Goal: Check status

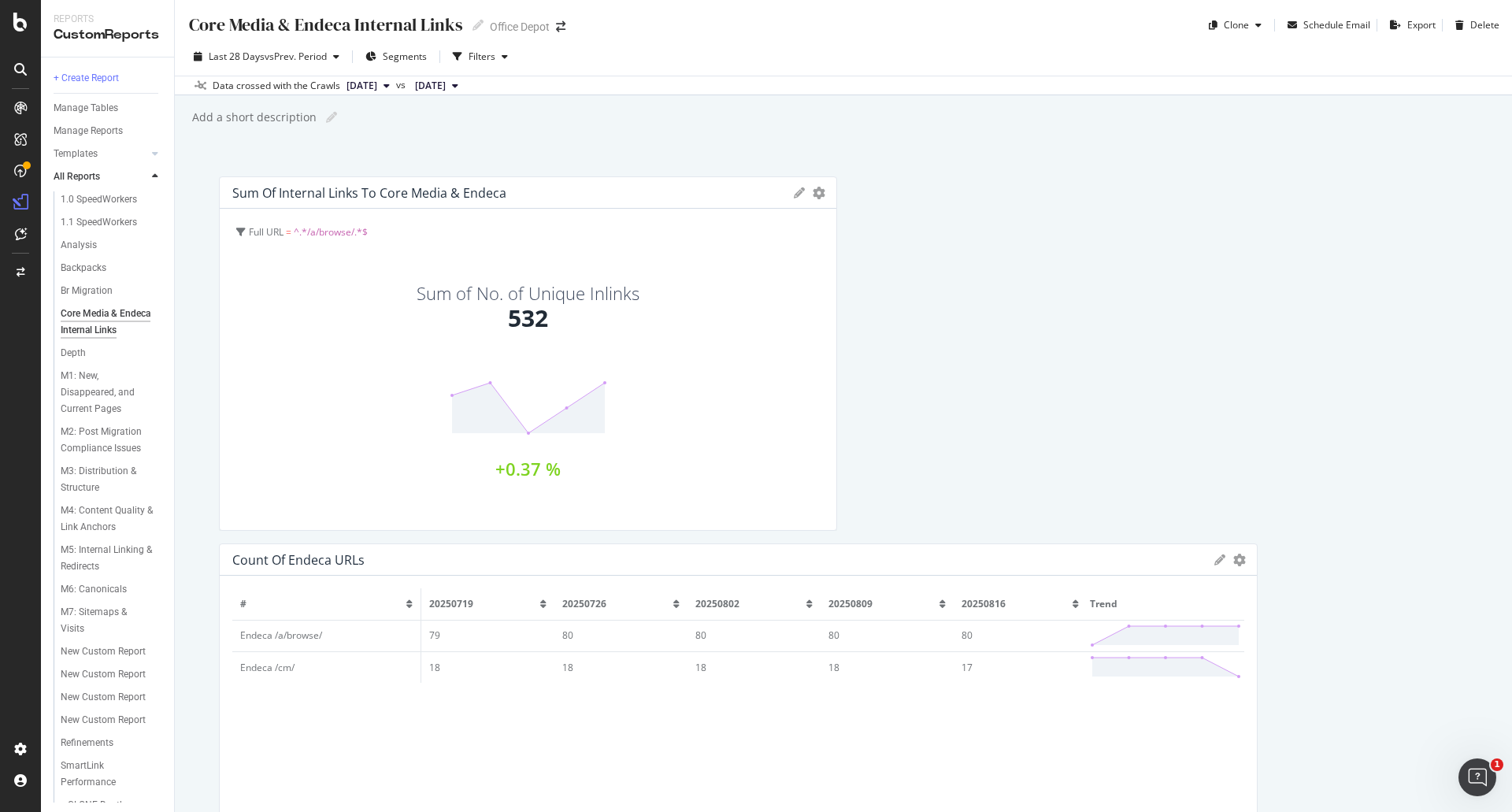
scroll to position [147, 0]
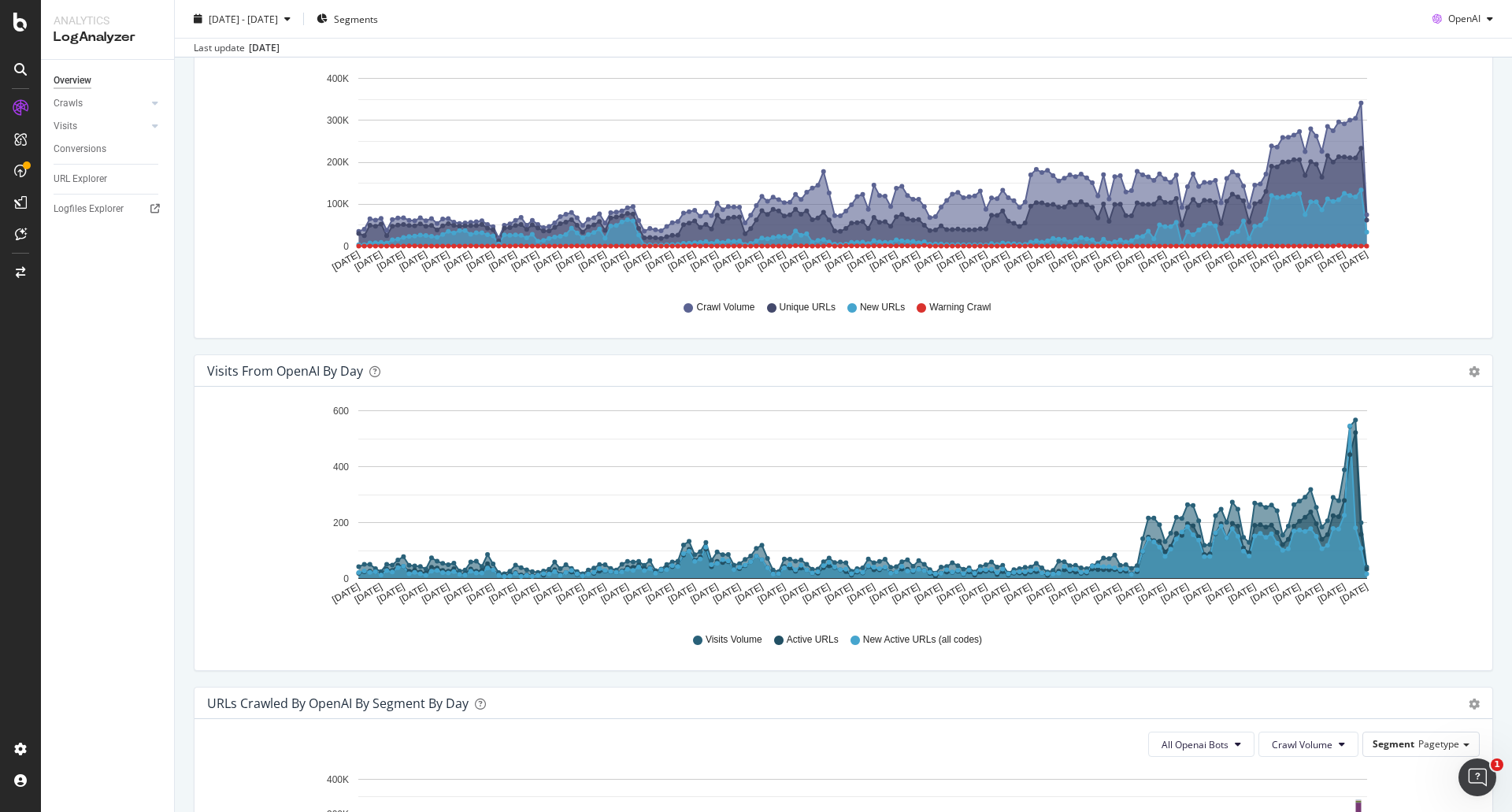
scroll to position [236, 0]
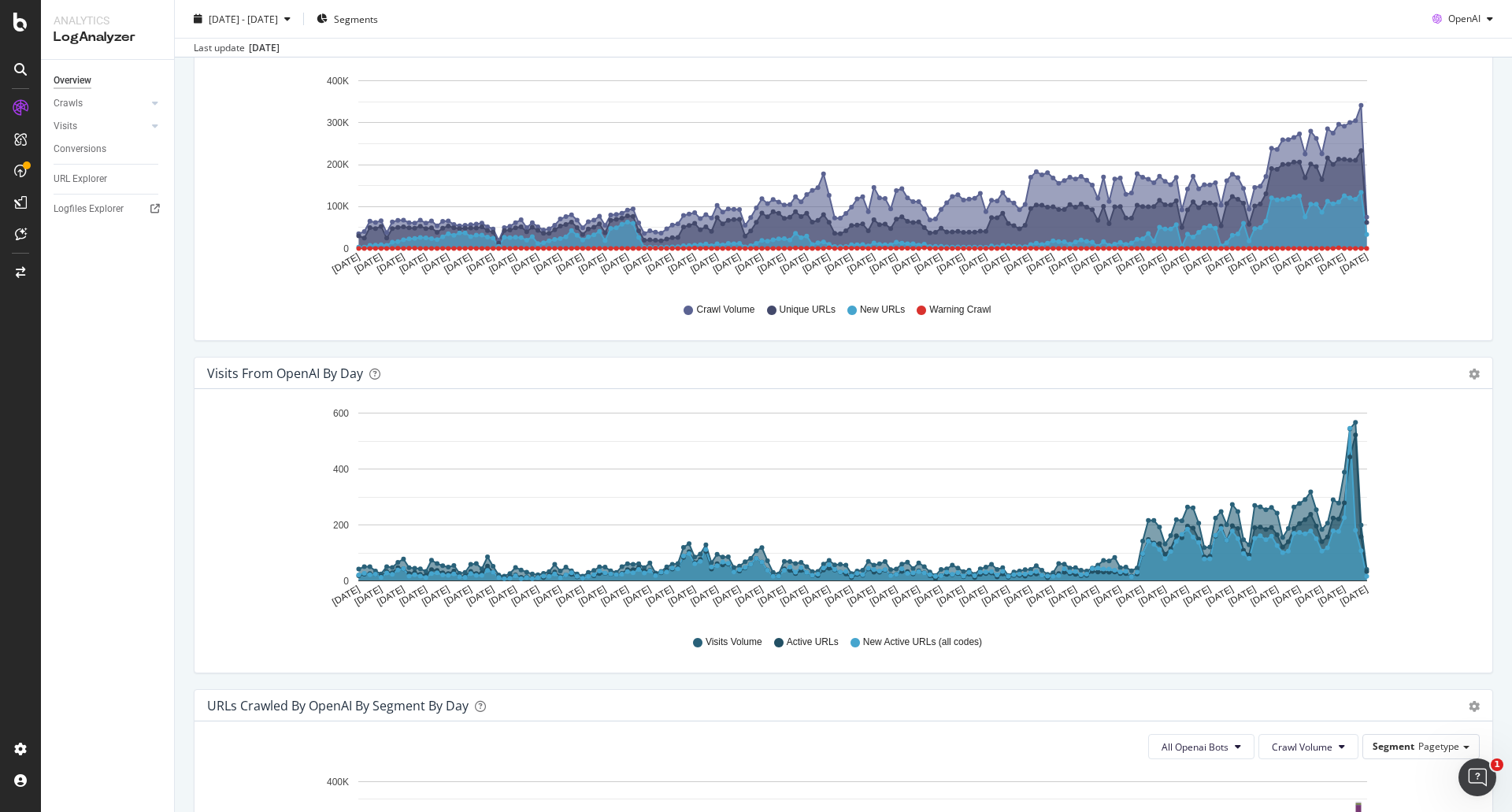
click at [266, 48] on div "[DATE]" at bounding box center [265, 48] width 31 height 14
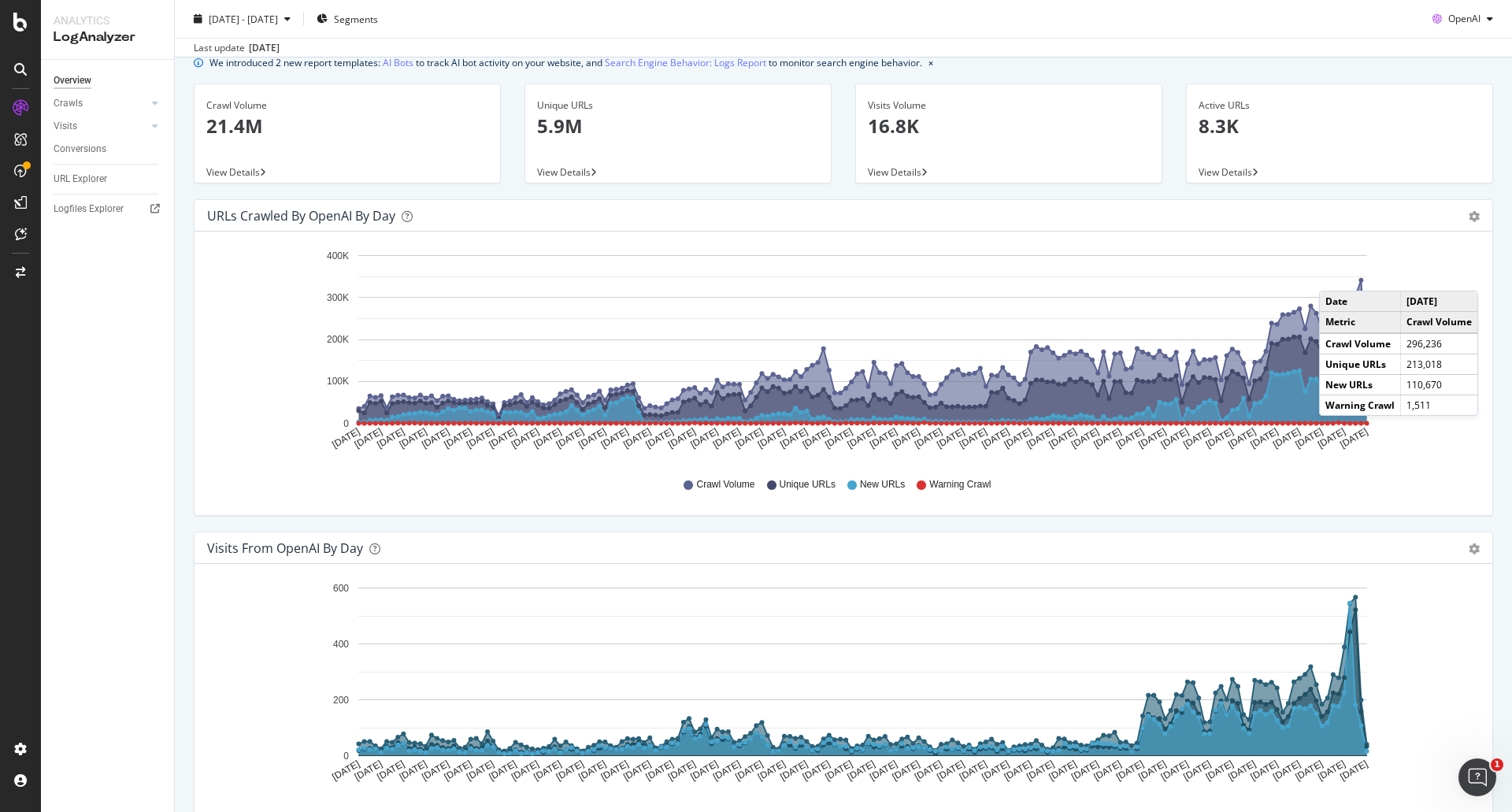
scroll to position [0, 0]
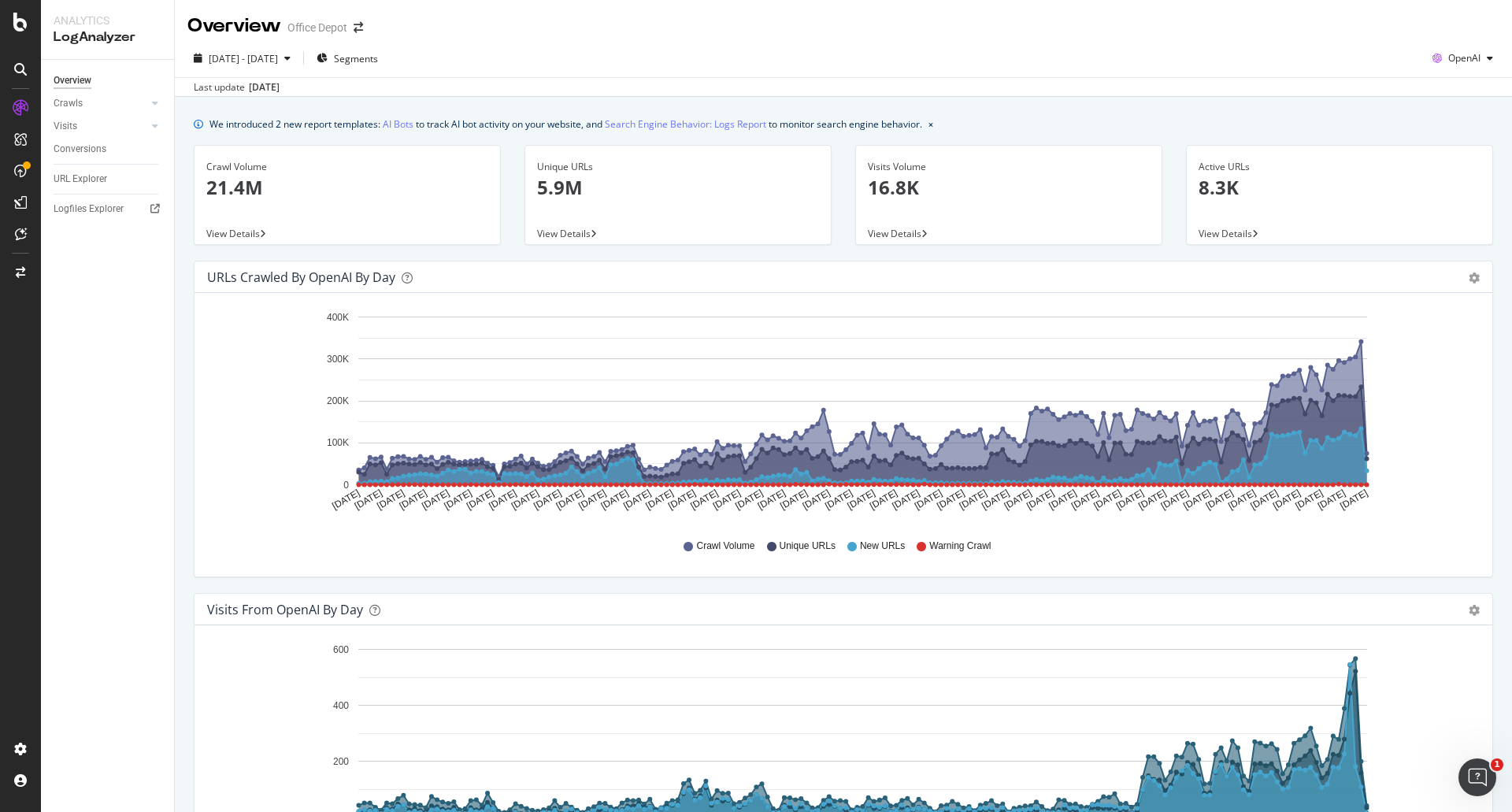
click at [274, 83] on div "[DATE]" at bounding box center [265, 87] width 31 height 14
click at [297, 54] on div "button" at bounding box center [287, 58] width 19 height 9
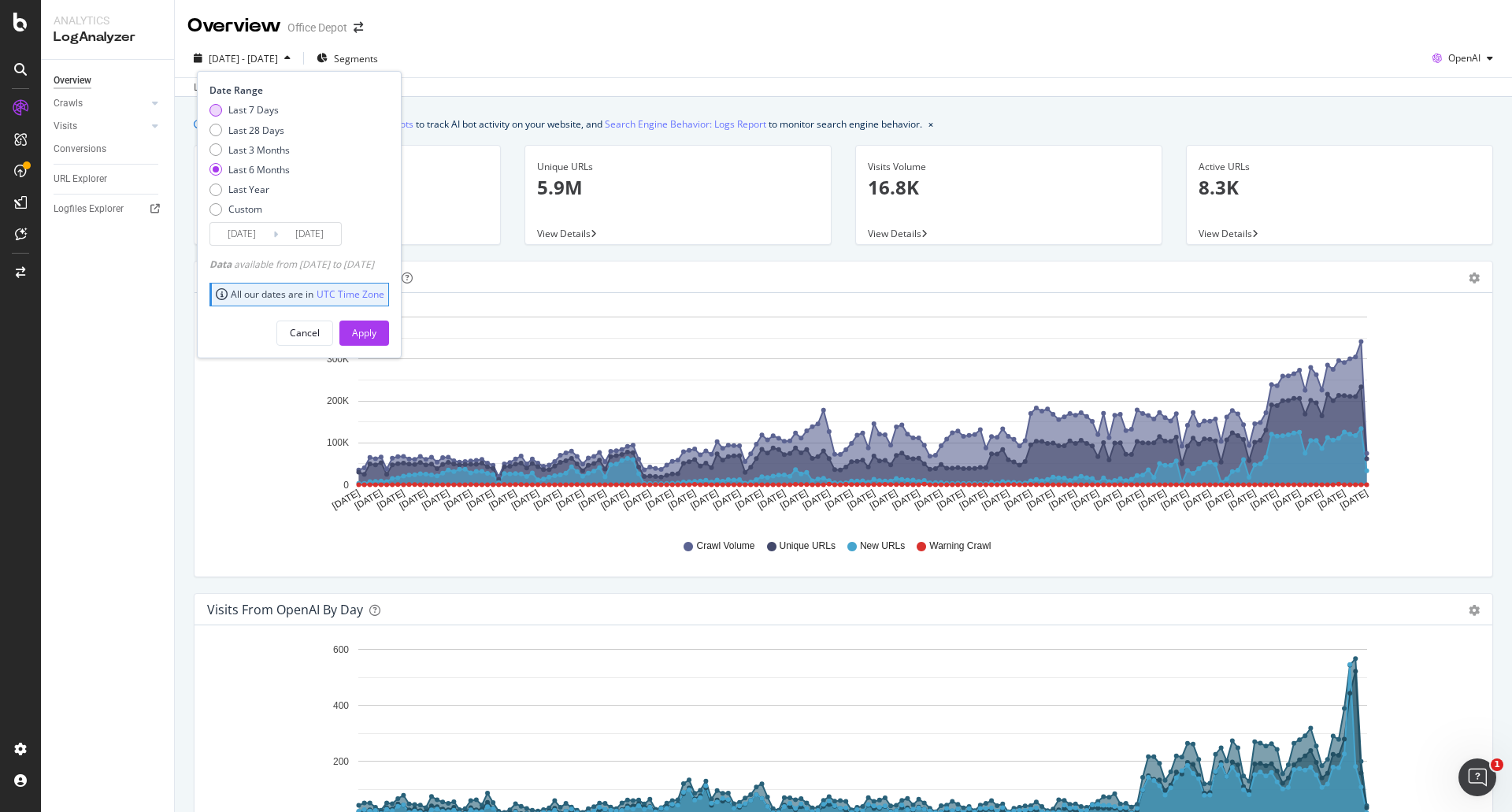
click at [261, 109] on div "Last 7 Days" at bounding box center [253, 110] width 50 height 14
type input "[DATE]"
click at [377, 337] on div "Apply" at bounding box center [364, 333] width 25 height 14
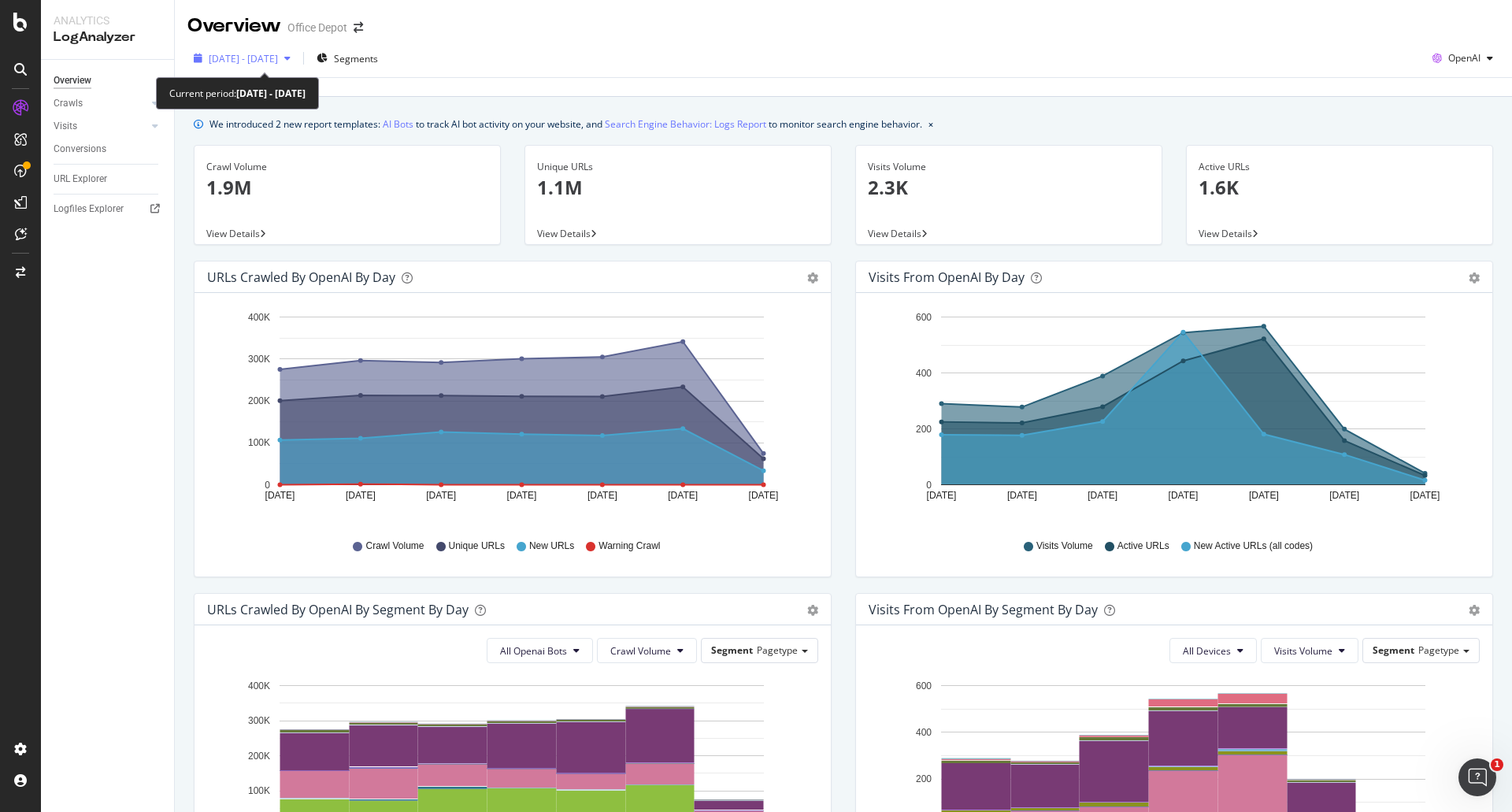
click at [278, 59] on span "[DATE] - [DATE]" at bounding box center [244, 59] width 70 height 14
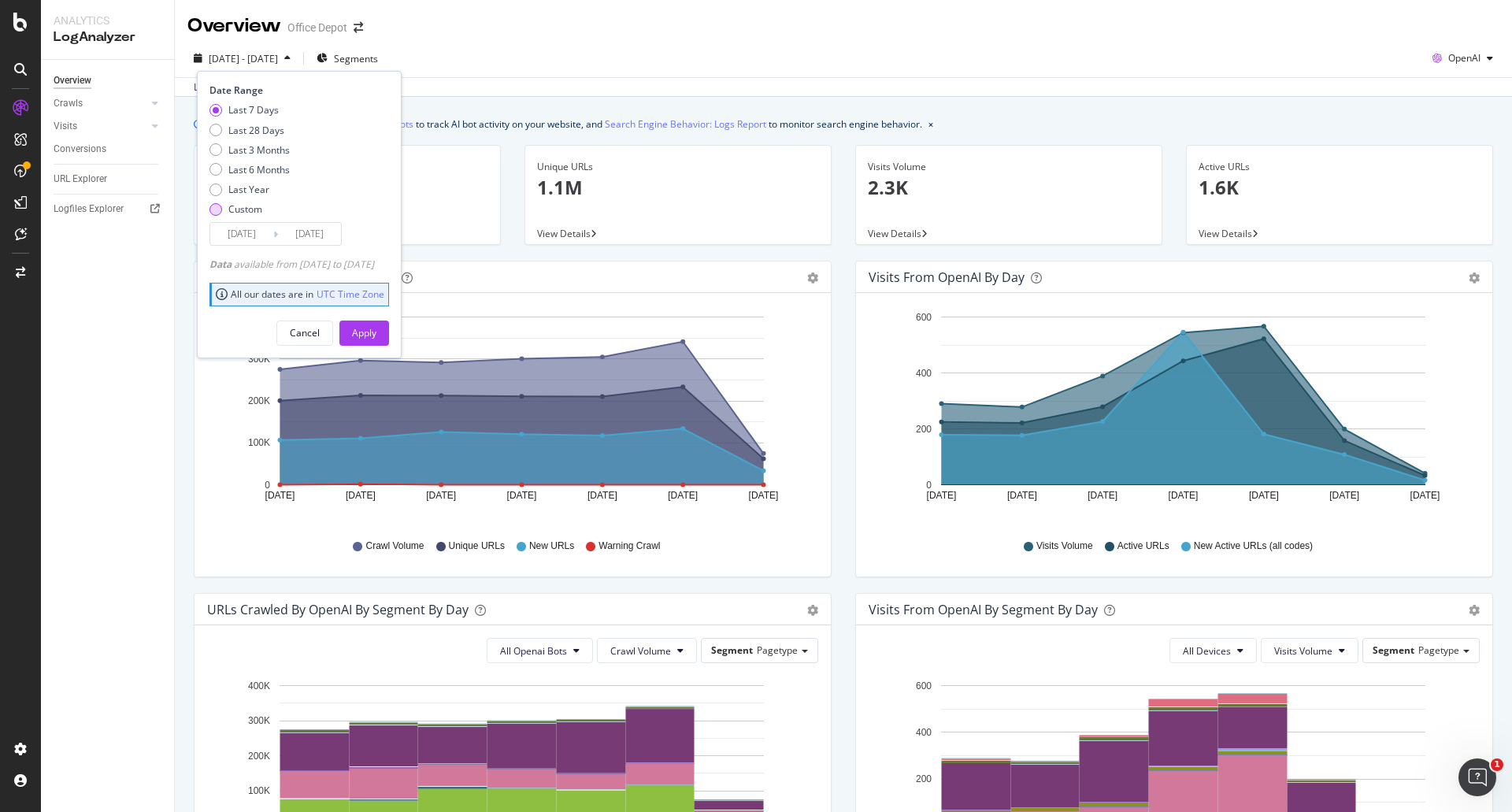
click at [252, 213] on div "Custom" at bounding box center [245, 209] width 34 height 14
click at [258, 225] on input "[DATE]" at bounding box center [241, 234] width 63 height 22
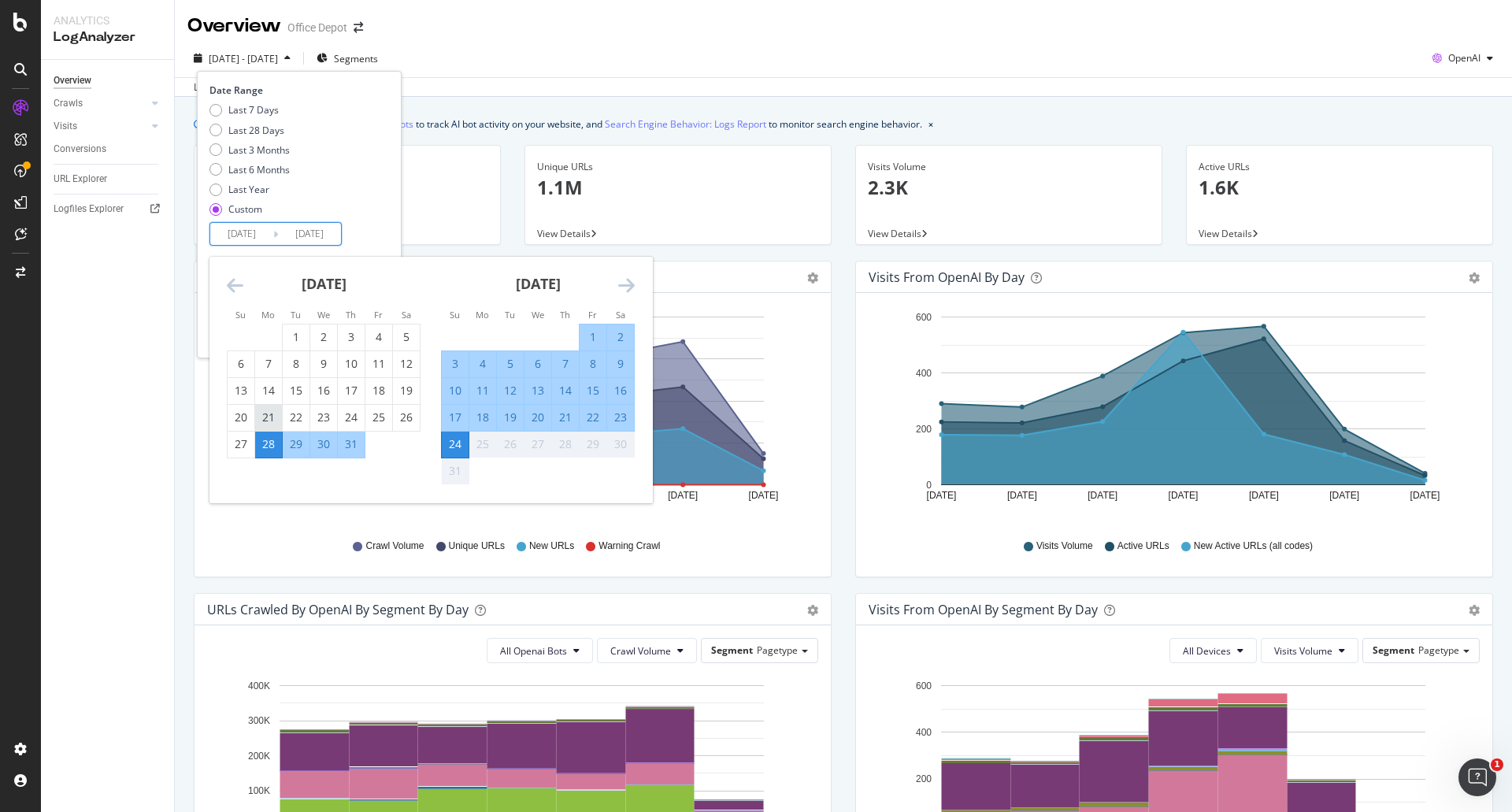
click at [271, 414] on div "21" at bounding box center [268, 417] width 27 height 16
type input "[DATE]"
click at [245, 445] on div "27" at bounding box center [240, 444] width 27 height 16
type input "[DATE]"
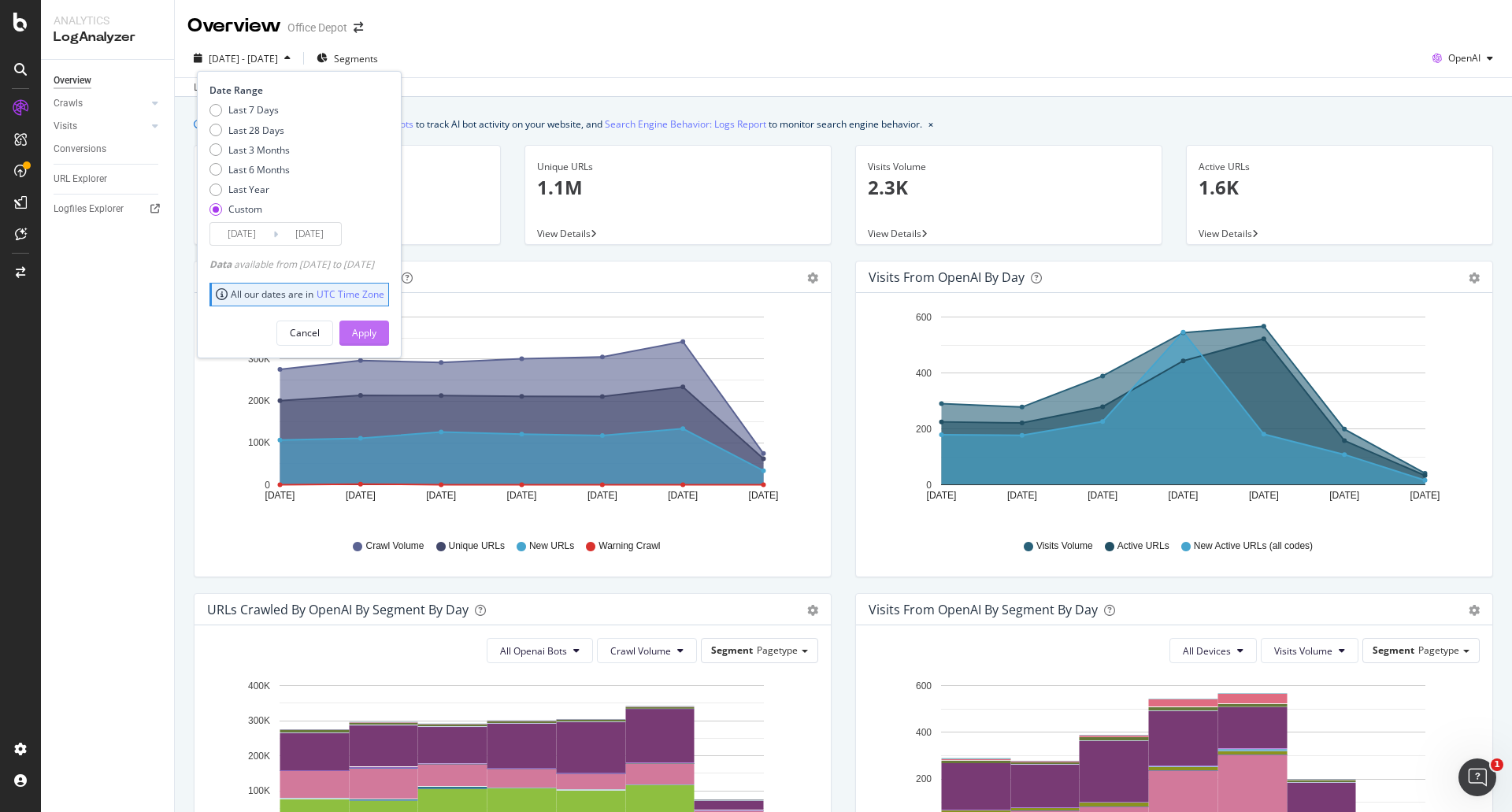
click at [377, 334] on div "Apply" at bounding box center [364, 333] width 25 height 14
